Goal: Task Accomplishment & Management: Manage account settings

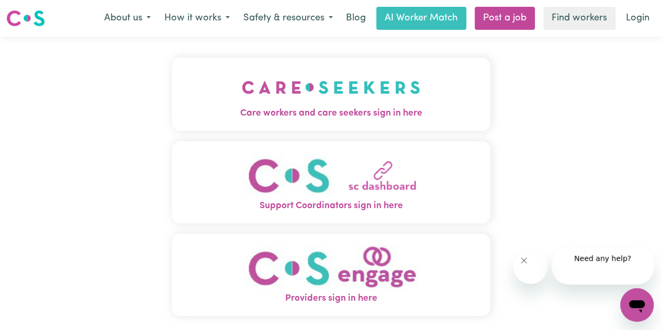
click at [327, 120] on span "Care workers and care seekers sign in here" at bounding box center [331, 114] width 319 height 14
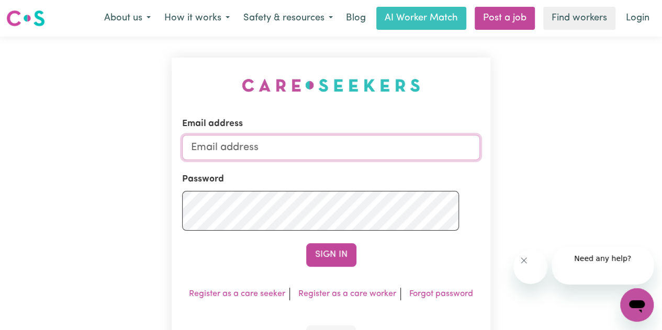
click at [279, 160] on input "Email address" at bounding box center [331, 147] width 298 height 25
click at [275, 160] on input "Email address" at bounding box center [331, 147] width 298 height 25
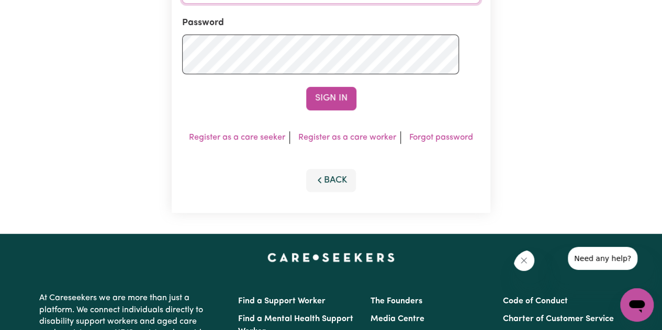
scroll to position [157, 0]
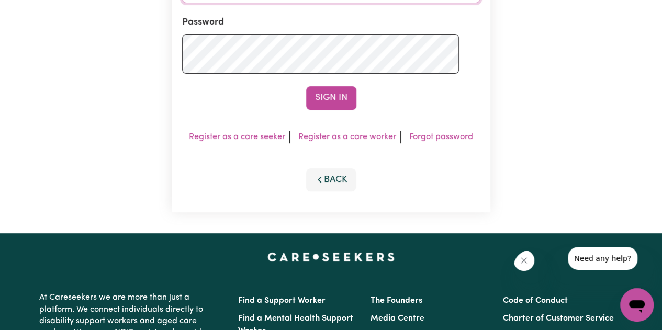
type input "[PERSON_NAME][EMAIL_ADDRESS][PERSON_NAME][DOMAIN_NAME]"
click at [182, 74] on div at bounding box center [182, 74] width 0 height 0
click at [322, 109] on button "Sign In" at bounding box center [331, 97] width 50 height 23
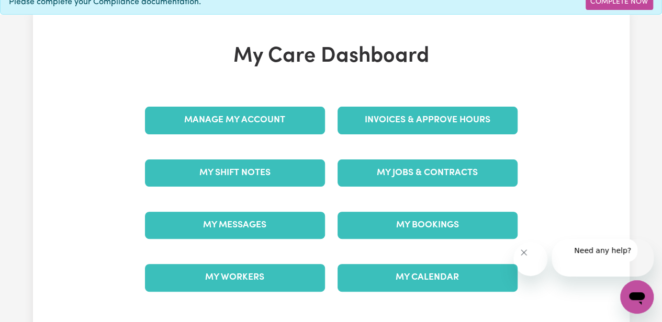
scroll to position [209, 0]
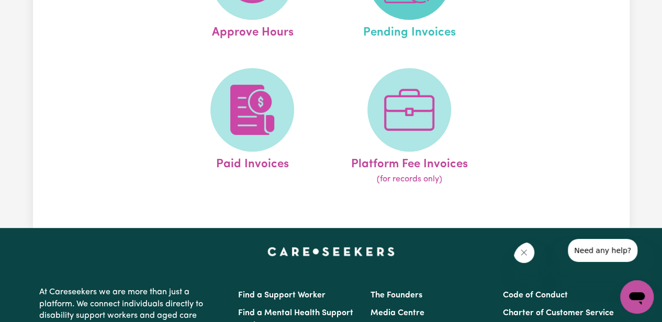
scroll to position [209, 0]
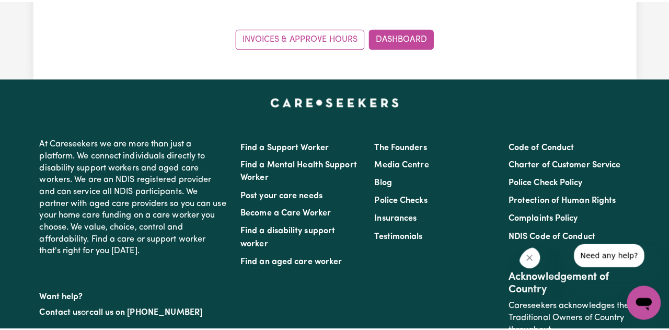
scroll to position [418, 0]
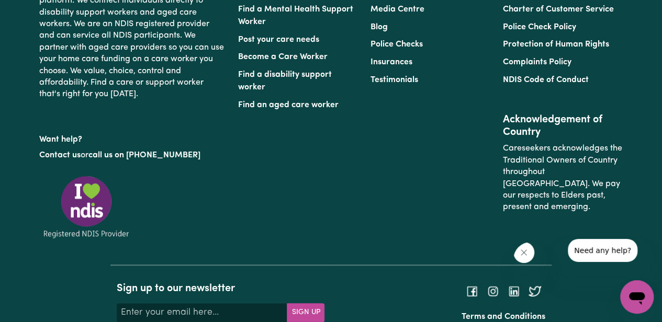
select select "pm"
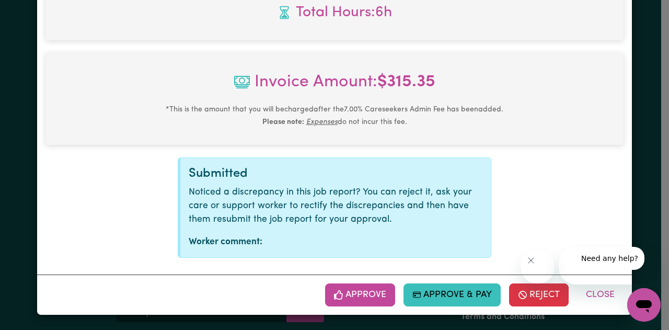
scroll to position [1086, 0]
click at [325, 284] on button "Approve" at bounding box center [360, 294] width 70 height 23
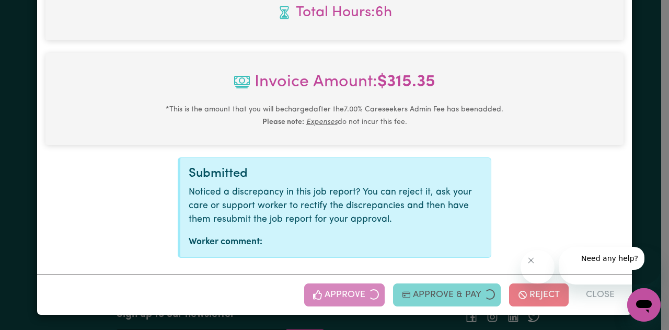
scroll to position [747, 0]
